Goal: Task Accomplishment & Management: Use online tool/utility

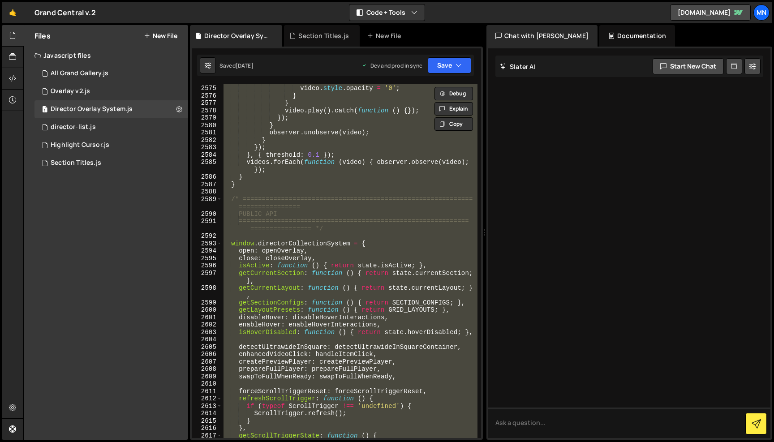
scroll to position [14326, 0]
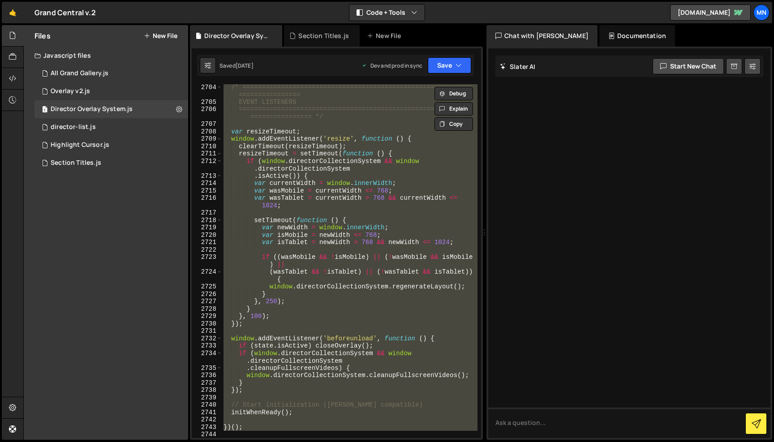
click at [250, 426] on div "/* ============================================================ ===============…" at bounding box center [350, 261] width 256 height 354
type textarea "})();"
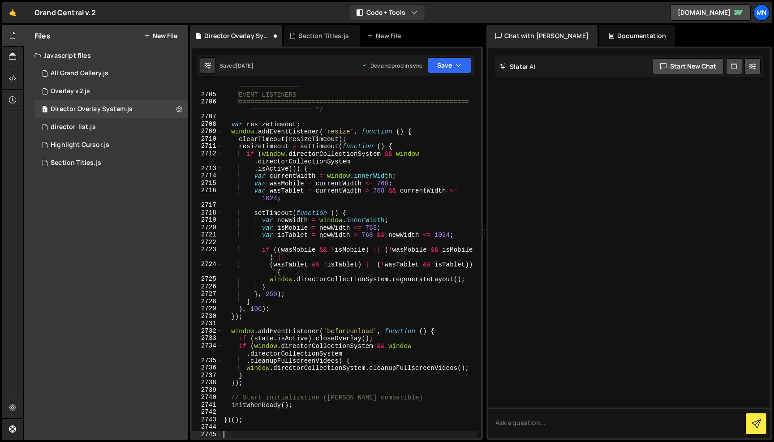
paste textarea "})();"
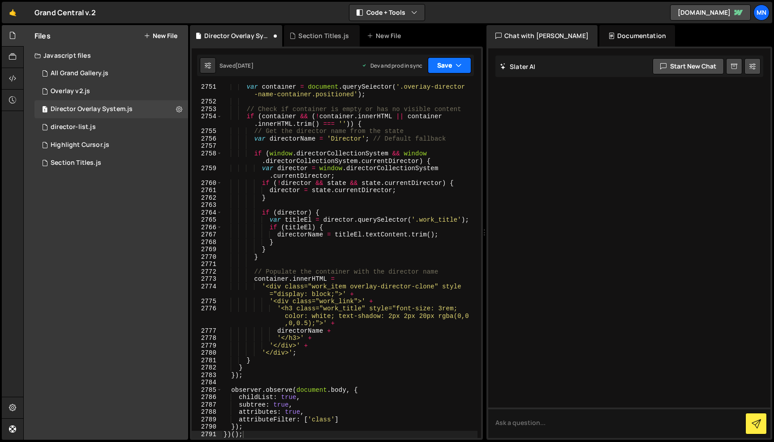
drag, startPoint x: 454, startPoint y: 57, endPoint x: 454, endPoint y: 63, distance: 6.3
click at [454, 60] on button "Save" at bounding box center [449, 65] width 43 height 16
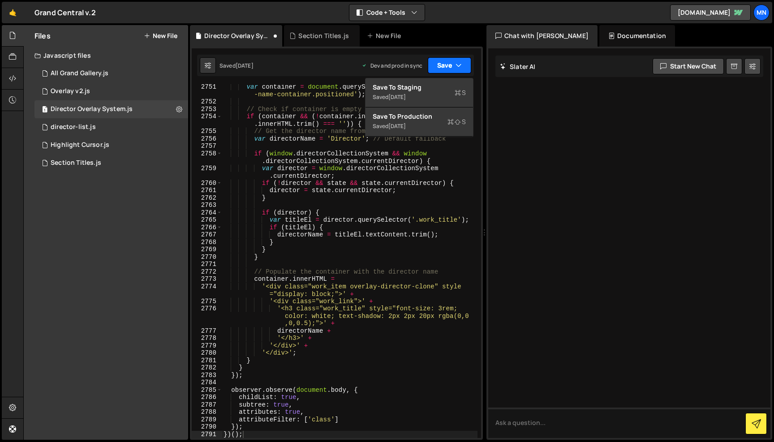
click at [454, 63] on button "Save" at bounding box center [449, 65] width 43 height 16
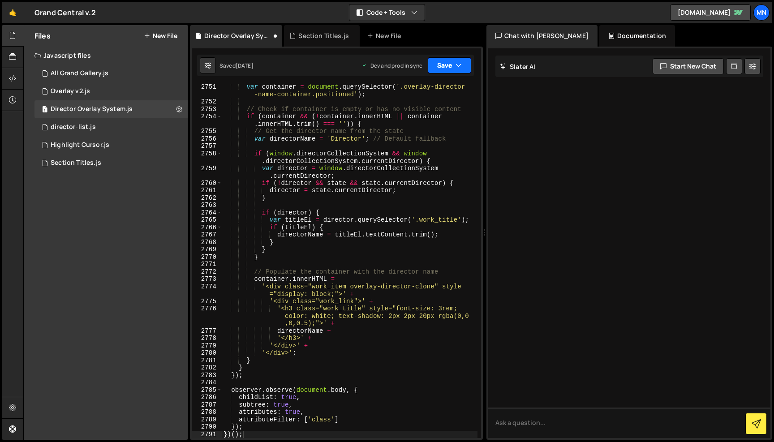
click at [452, 68] on button "Save" at bounding box center [449, 65] width 43 height 16
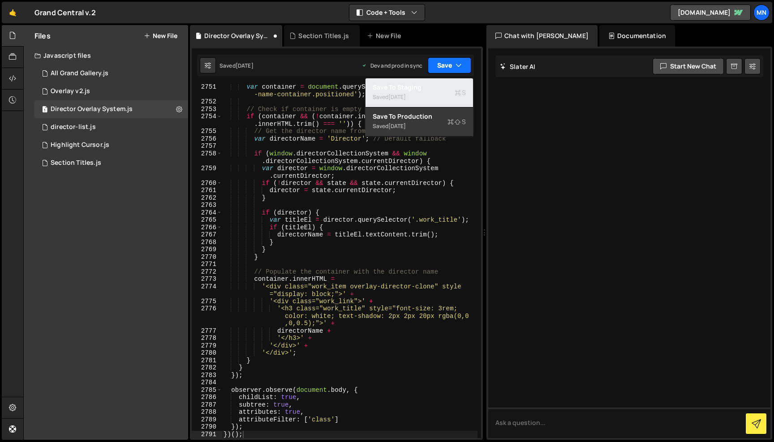
drag, startPoint x: 436, startPoint y: 95, endPoint x: 448, endPoint y: 69, distance: 29.5
click at [438, 92] on div "Saved [DATE]" at bounding box center [419, 97] width 93 height 11
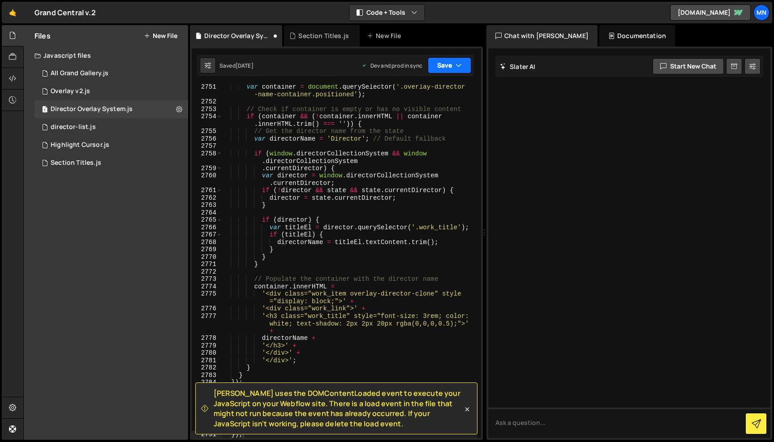
click at [450, 62] on button "Save" at bounding box center [449, 65] width 43 height 16
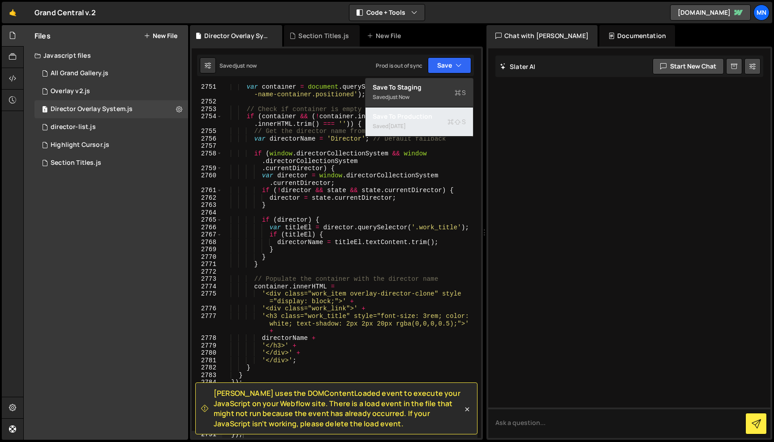
drag, startPoint x: 431, startPoint y: 120, endPoint x: 440, endPoint y: 130, distance: 14.6
click at [431, 120] on div "Save to Production S" at bounding box center [419, 116] width 93 height 9
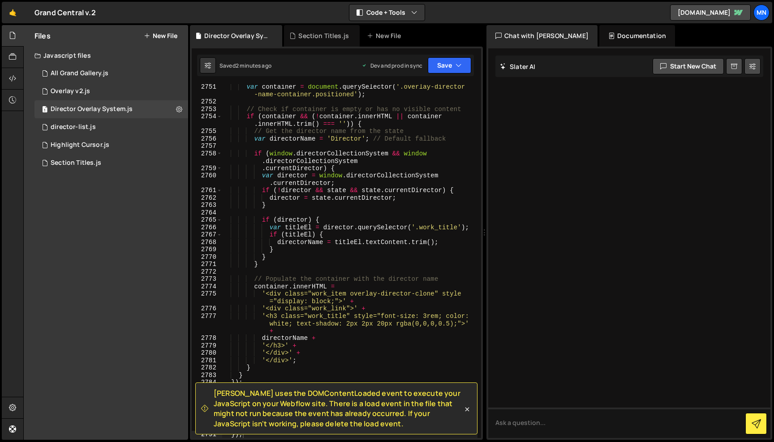
click at [328, 351] on div "var container = document . querySelector ( '.overlay-director -name-container.p…" at bounding box center [350, 271] width 256 height 376
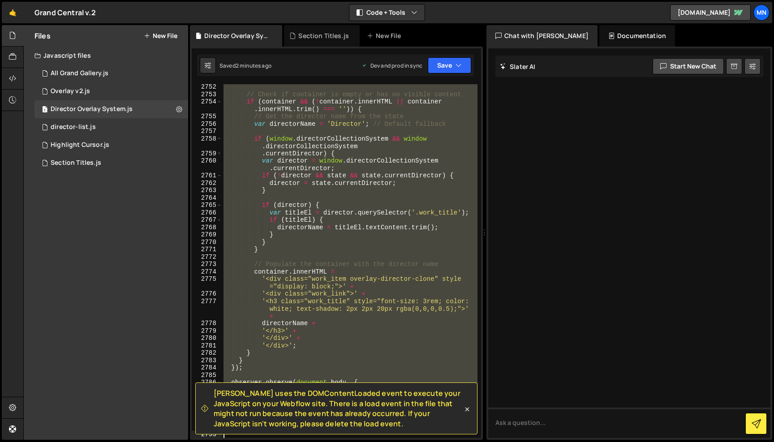
drag, startPoint x: 224, startPoint y: 231, endPoint x: 433, endPoint y: 444, distance: 298.4
click at [433, 442] on html "Projects [GEOGRAPHIC_DATA] Blog [GEOGRAPHIC_DATA] Projects Your Teams Invite te…" at bounding box center [387, 221] width 774 height 442
paste textarea
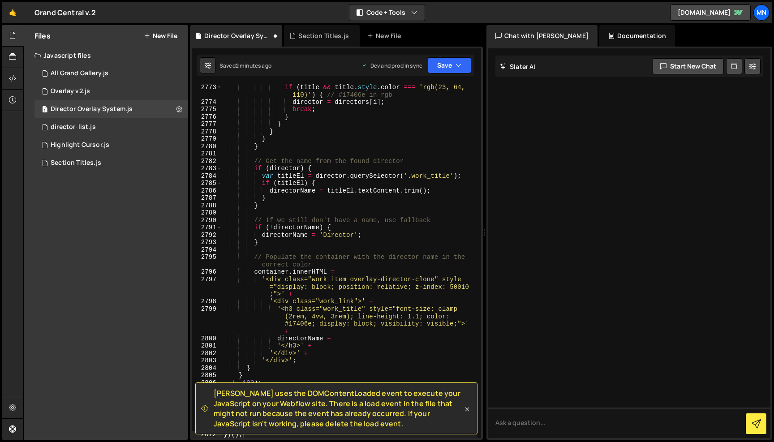
click at [466, 409] on icon at bounding box center [467, 409] width 9 height 9
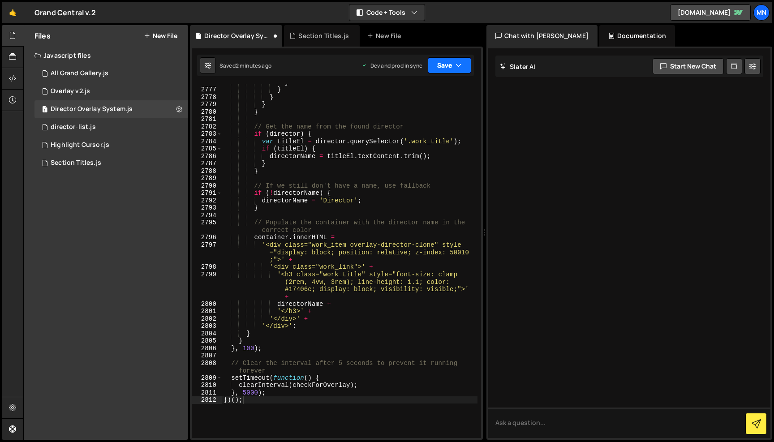
click at [450, 64] on button "Save" at bounding box center [449, 65] width 43 height 16
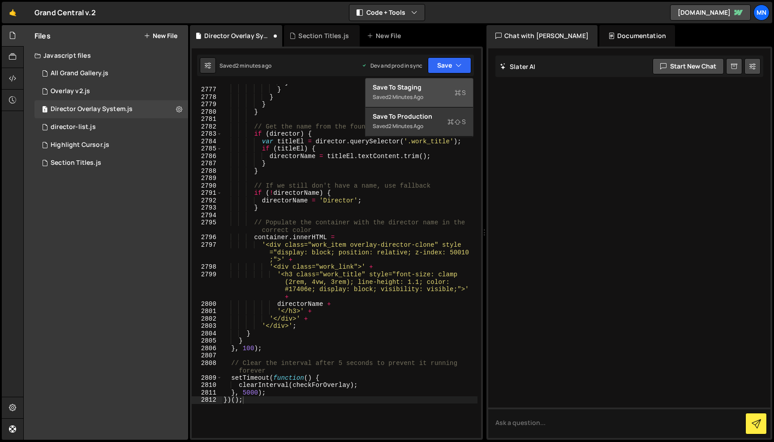
click at [443, 94] on div "Saved 2 minutes ago" at bounding box center [419, 97] width 93 height 11
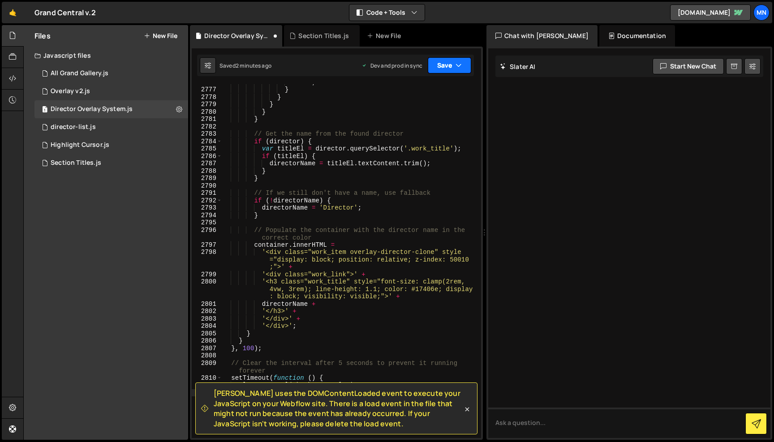
click at [452, 62] on button "Save" at bounding box center [449, 65] width 43 height 16
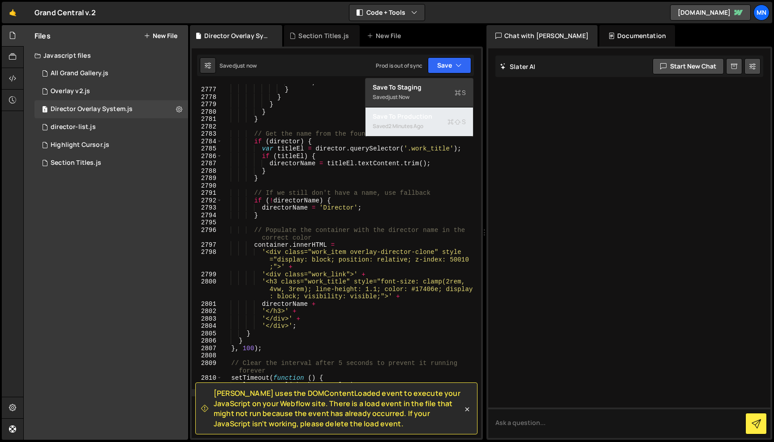
drag, startPoint x: 435, startPoint y: 130, endPoint x: 444, endPoint y: 126, distance: 10.2
click at [435, 130] on div "Saved 2 minutes ago" at bounding box center [419, 126] width 93 height 11
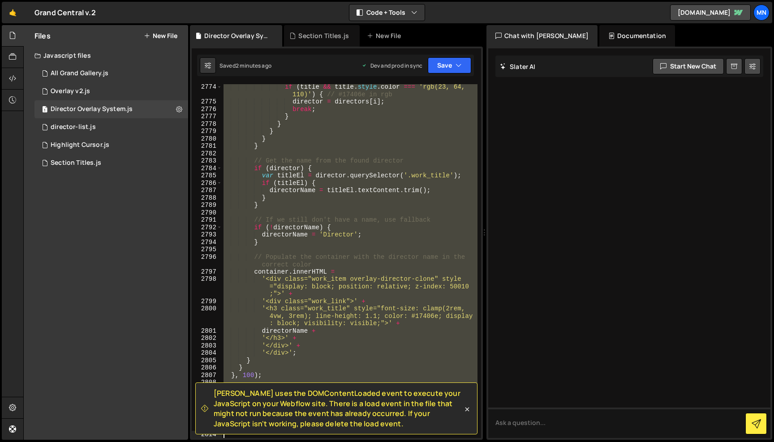
drag, startPoint x: 224, startPoint y: 127, endPoint x: 485, endPoint y: 444, distance: 411.2
click at [485, 442] on html "Projects [GEOGRAPHIC_DATA] Blog [GEOGRAPHIC_DATA] Projects Your Teams Invite te…" at bounding box center [387, 221] width 774 height 442
paste textarea
type textarea "})();"
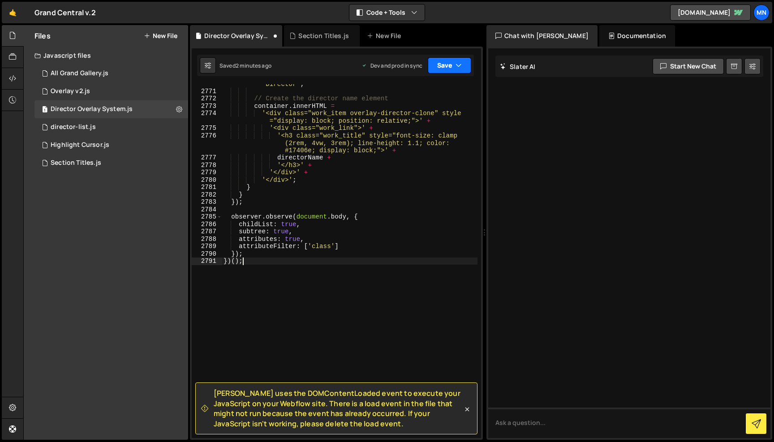
drag, startPoint x: 457, startPoint y: 63, endPoint x: 452, endPoint y: 79, distance: 17.4
click at [457, 64] on icon "button" at bounding box center [459, 65] width 6 height 9
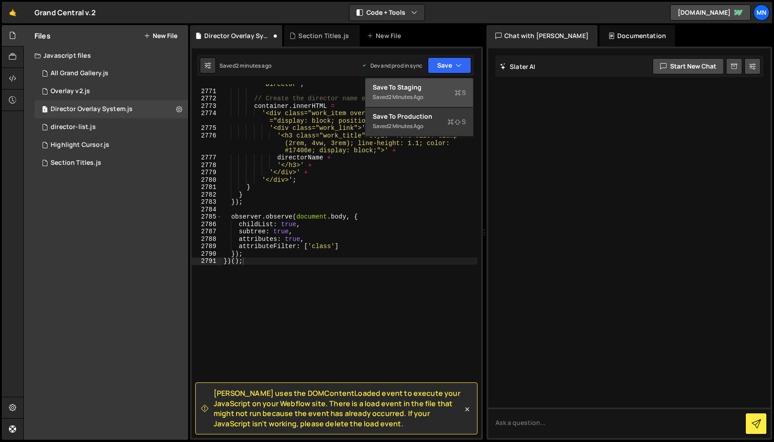
click at [446, 85] on div "Save to Staging S" at bounding box center [419, 87] width 93 height 9
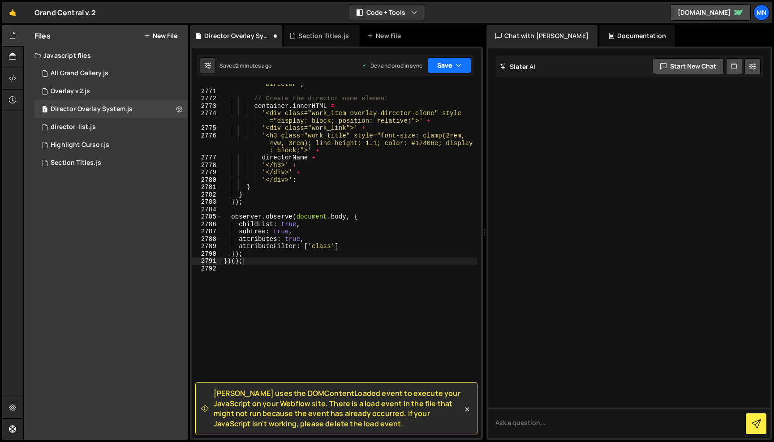
drag, startPoint x: 456, startPoint y: 65, endPoint x: 456, endPoint y: 72, distance: 6.7
click at [457, 66] on icon "button" at bounding box center [459, 65] width 6 height 9
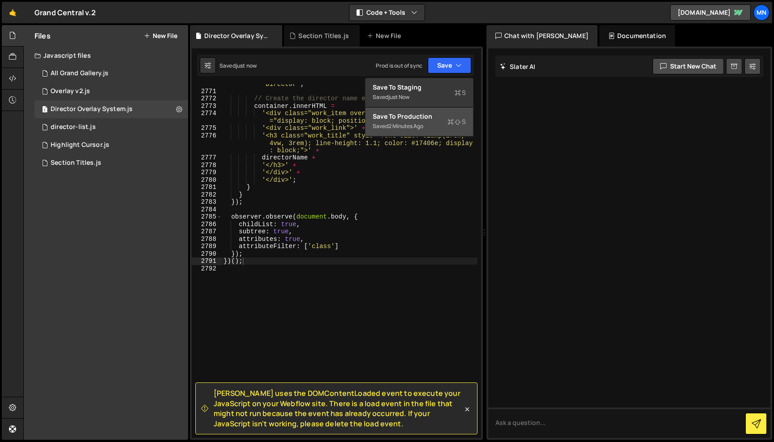
click at [440, 122] on div "Saved 2 minutes ago" at bounding box center [419, 126] width 93 height 11
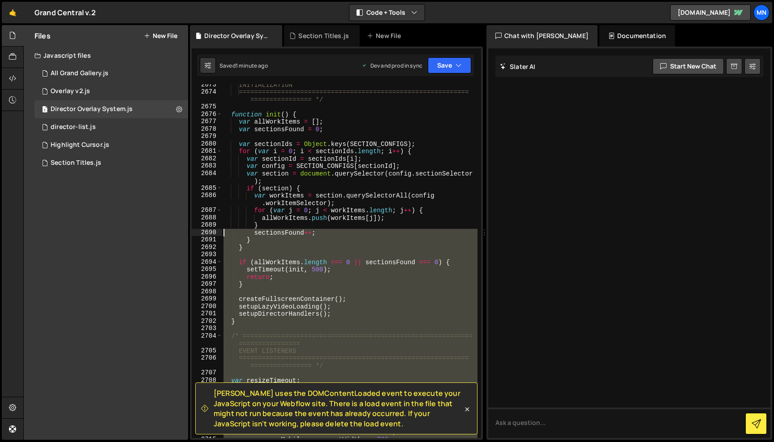
scroll to position [13960, 0]
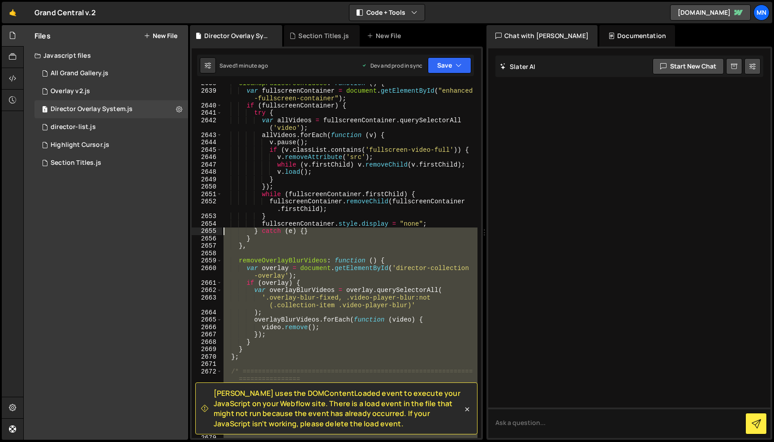
drag, startPoint x: 235, startPoint y: 285, endPoint x: 275, endPoint y: 234, distance: 64.8
click at [223, 230] on div "cleanupFullscreenVideos : function ( ) { var fullscreenContainer = document . g…" at bounding box center [350, 264] width 256 height 369
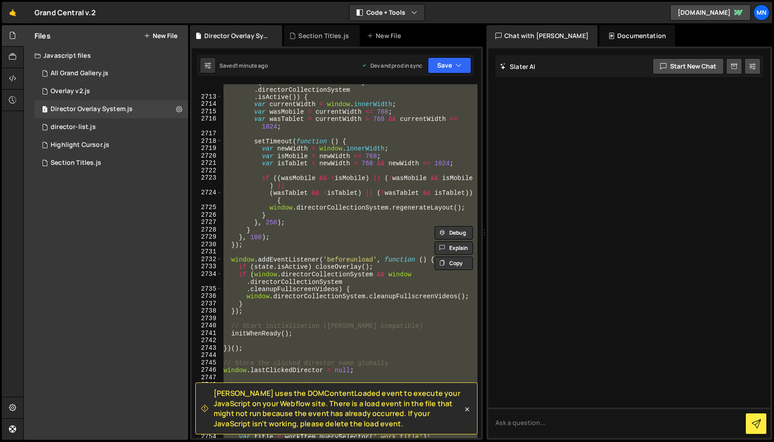
scroll to position [14326, 0]
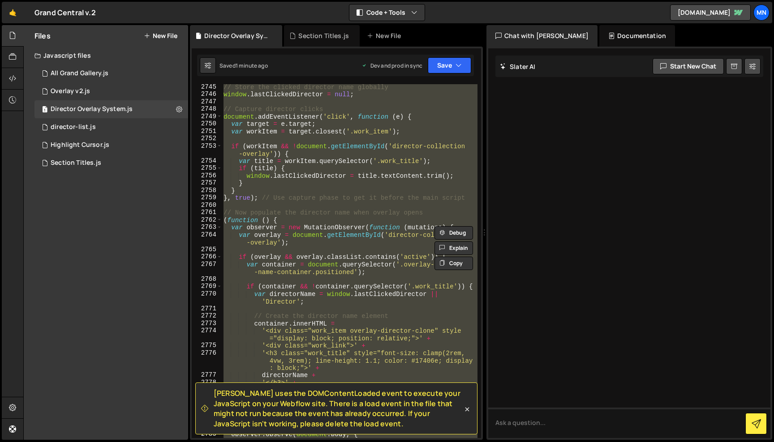
click at [301, 240] on div "// Store the clicked director name globally window . lastClickedDirector = null…" at bounding box center [350, 261] width 256 height 354
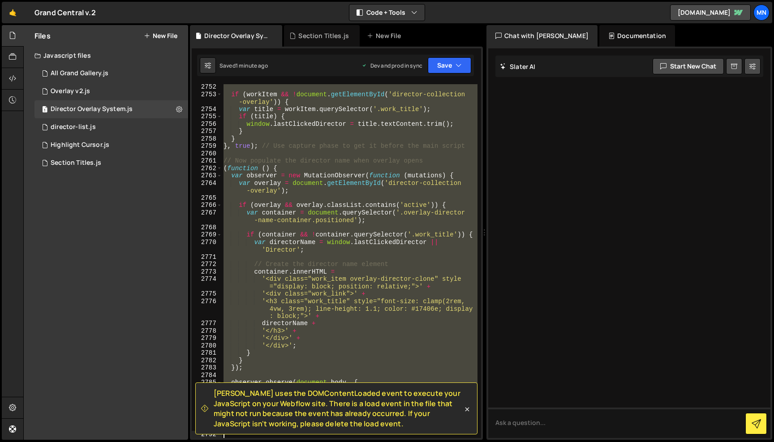
drag, startPoint x: 223, startPoint y: 183, endPoint x: 478, endPoint y: 444, distance: 364.3
click at [478, 442] on html "Projects [GEOGRAPHIC_DATA] Blog [GEOGRAPHIC_DATA] Projects Your Teams Invite te…" at bounding box center [387, 221] width 774 height 442
paste textarea
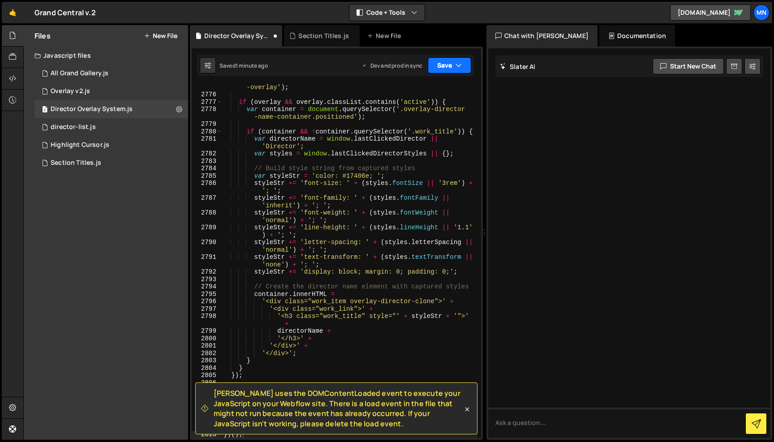
drag, startPoint x: 445, startPoint y: 63, endPoint x: 437, endPoint y: 86, distance: 24.4
click at [445, 63] on button "Save" at bounding box center [449, 65] width 43 height 16
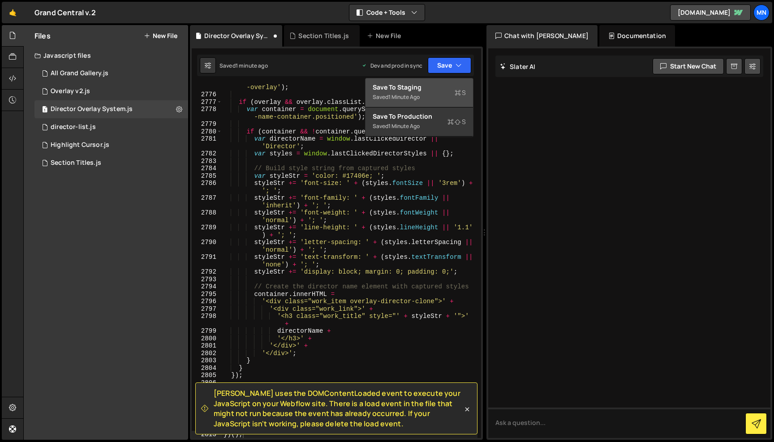
click at [436, 87] on div "Save to Staging S" at bounding box center [419, 87] width 93 height 9
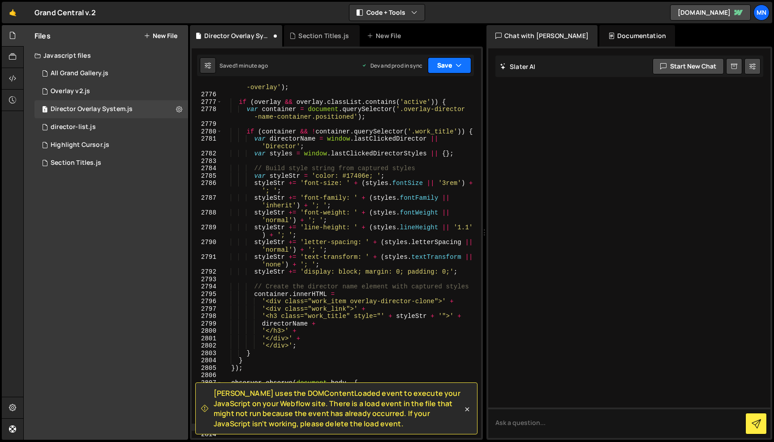
drag, startPoint x: 451, startPoint y: 63, endPoint x: 446, endPoint y: 108, distance: 45.9
click at [451, 63] on button "Save" at bounding box center [449, 65] width 43 height 16
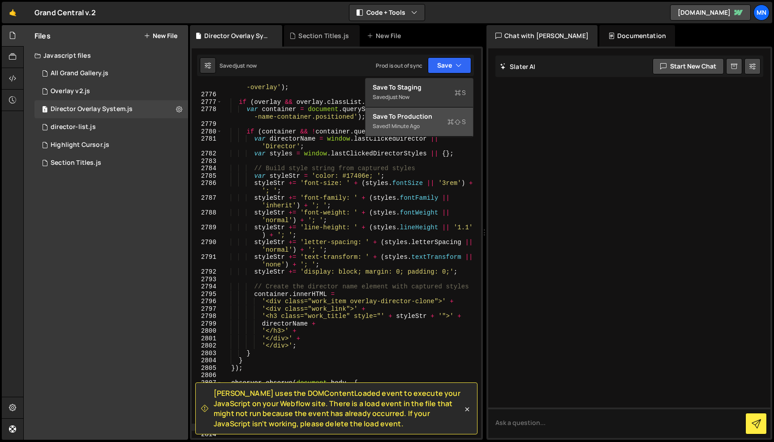
click at [445, 117] on div "Save to Production S" at bounding box center [419, 116] width 93 height 9
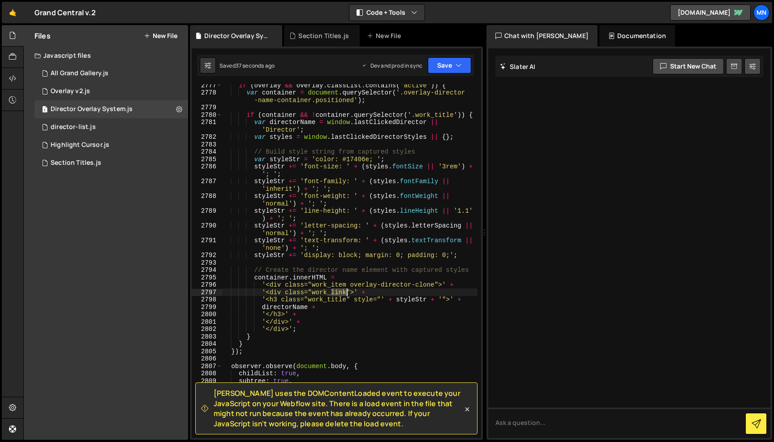
drag, startPoint x: 333, startPoint y: 292, endPoint x: 346, endPoint y: 292, distance: 13.4
click at [346, 292] on div "if ( overlay && overlay . classList . contains ( 'active' )) { var container = …" at bounding box center [350, 266] width 256 height 369
click at [366, 329] on div "if ( overlay && overlay . classList . contains ( 'active' )) { var container = …" at bounding box center [350, 266] width 256 height 369
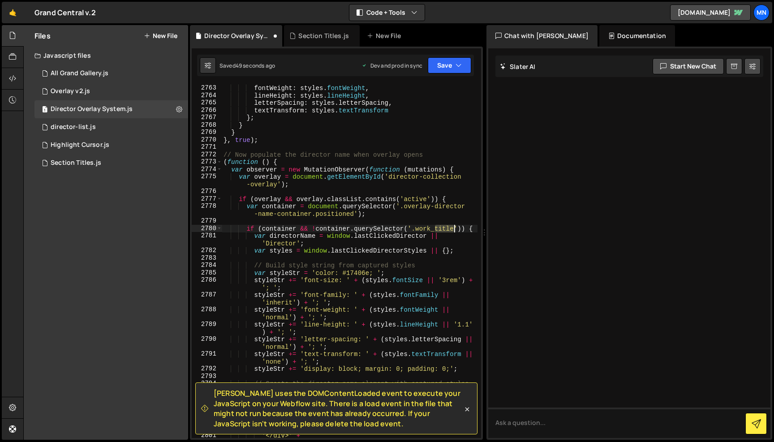
drag, startPoint x: 436, startPoint y: 227, endPoint x: 455, endPoint y: 227, distance: 19.3
click at [455, 227] on div "fontFamily : styles . fontFamily , fontWeight : styles . fontWeight , lineHeigh…" at bounding box center [350, 261] width 256 height 369
click at [404, 241] on div "fontFamily : styles . fontFamily , fontWeight : styles . fontWeight , lineHeigh…" at bounding box center [350, 261] width 256 height 369
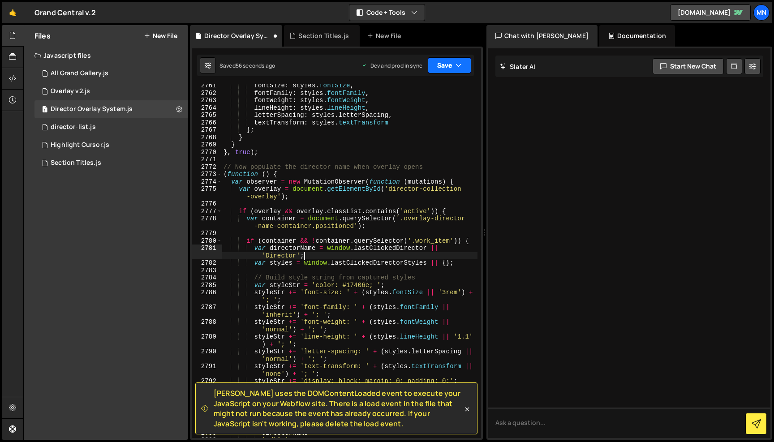
type textarea "var directorName = window.lastClickedDirector || 'Director';"
drag, startPoint x: 455, startPoint y: 65, endPoint x: 438, endPoint y: 89, distance: 29.9
click at [456, 65] on icon "button" at bounding box center [459, 65] width 6 height 9
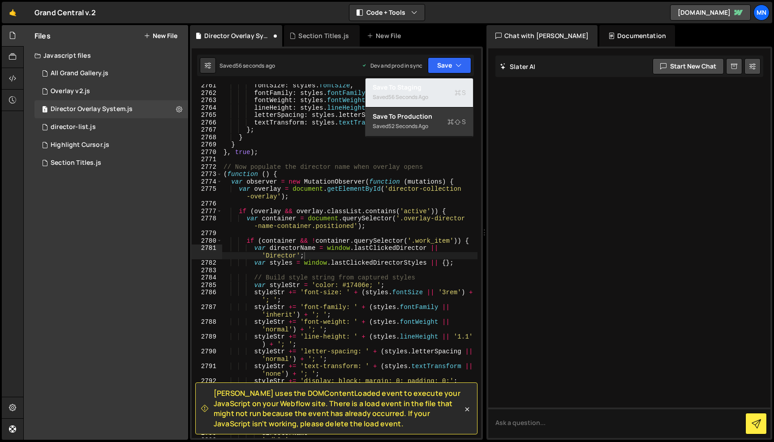
drag, startPoint x: 435, startPoint y: 91, endPoint x: 447, endPoint y: 74, distance: 20.9
click at [435, 91] on div "Save to Staging S" at bounding box center [419, 87] width 93 height 9
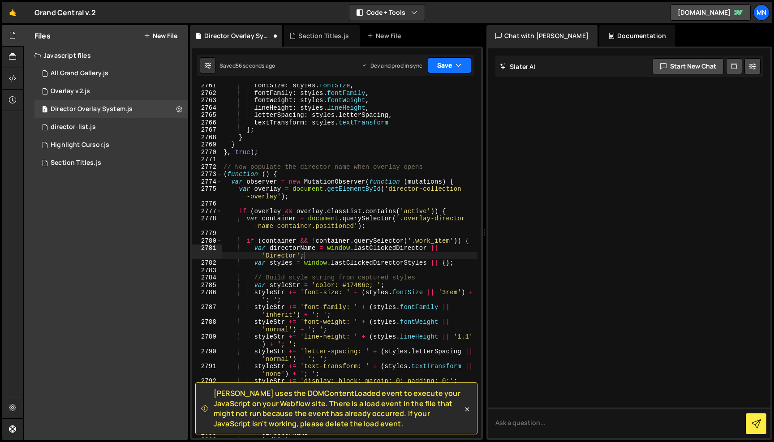
click at [456, 65] on icon "button" at bounding box center [459, 65] width 6 height 9
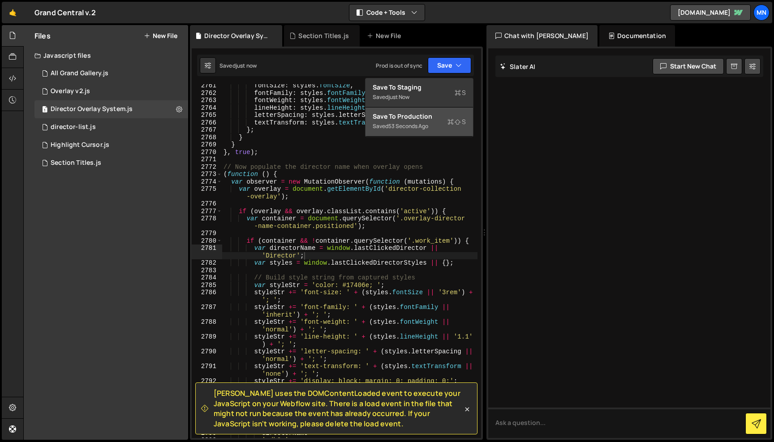
click at [434, 124] on div "Saved 53 seconds ago" at bounding box center [419, 126] width 93 height 11
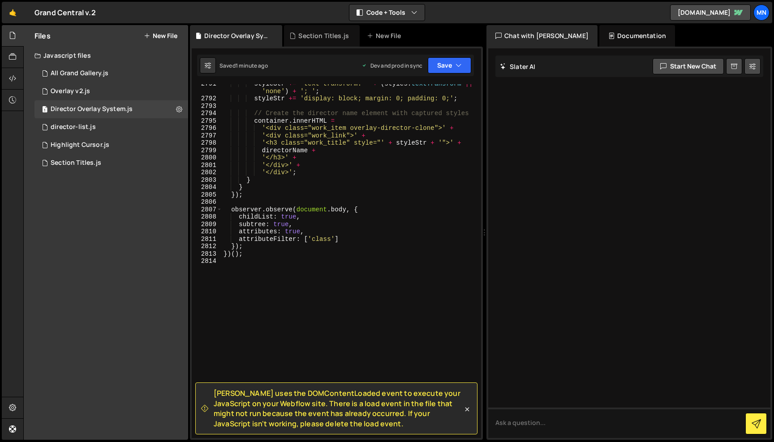
scroll to position [0, 0]
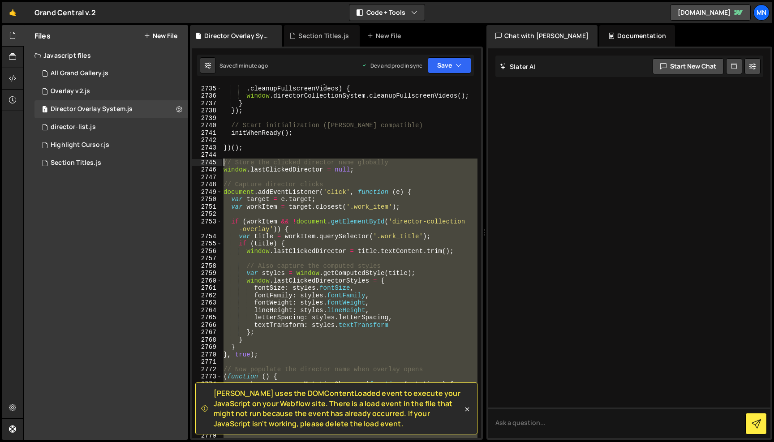
drag, startPoint x: 247, startPoint y: 263, endPoint x: 210, endPoint y: 159, distance: 109.8
click at [210, 159] on div "2734 2735 2736 2737 2738 2739 2740 2741 2742 2743 2744 2745 2746 2747 2748 2749…" at bounding box center [336, 261] width 289 height 354
paste textarea "})();"
type textarea "})();"
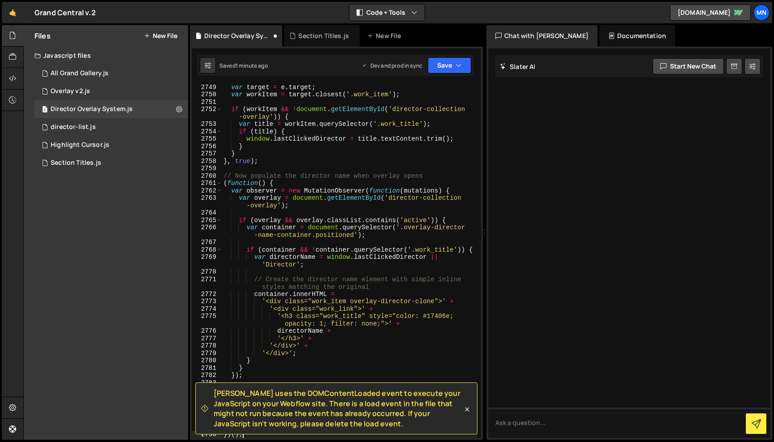
scroll to position [14326, 0]
click at [436, 65] on button "Save" at bounding box center [449, 65] width 43 height 16
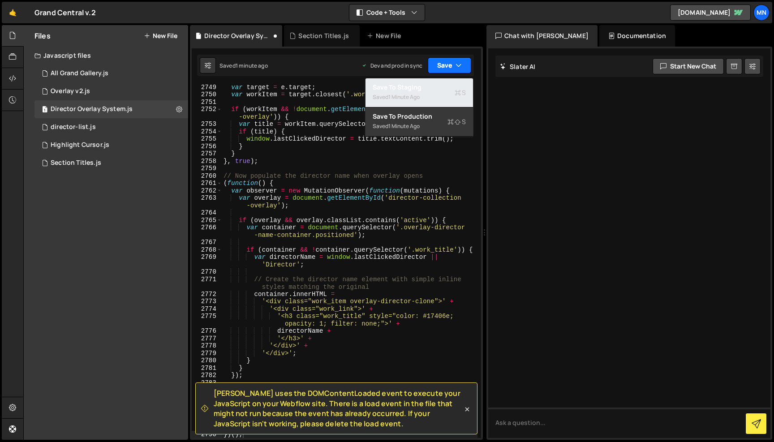
drag, startPoint x: 432, startPoint y: 93, endPoint x: 443, endPoint y: 70, distance: 25.1
click at [434, 92] on div "Saved 1 minute ago" at bounding box center [419, 97] width 93 height 11
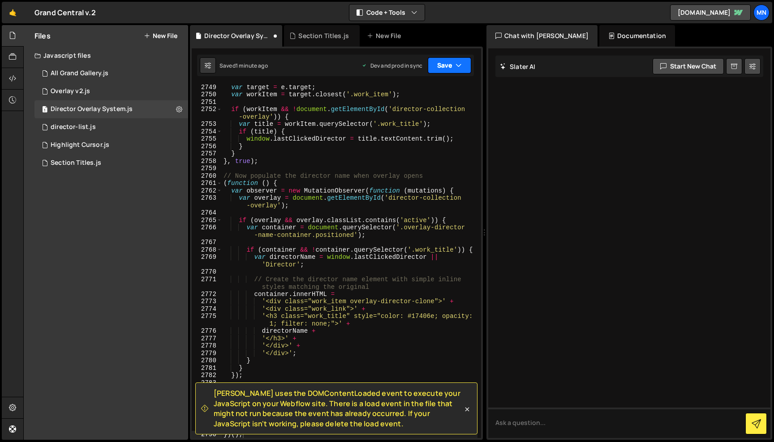
click at [444, 67] on button "Save" at bounding box center [449, 65] width 43 height 16
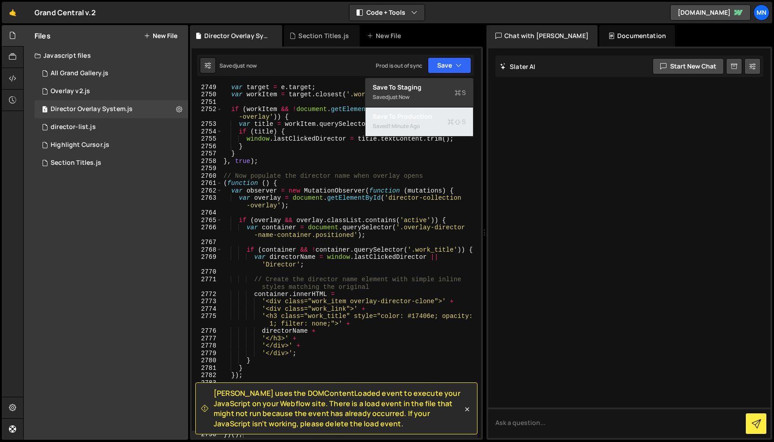
click at [434, 116] on div "Save to Production S" at bounding box center [419, 116] width 93 height 9
